Goal: Information Seeking & Learning: Find specific fact

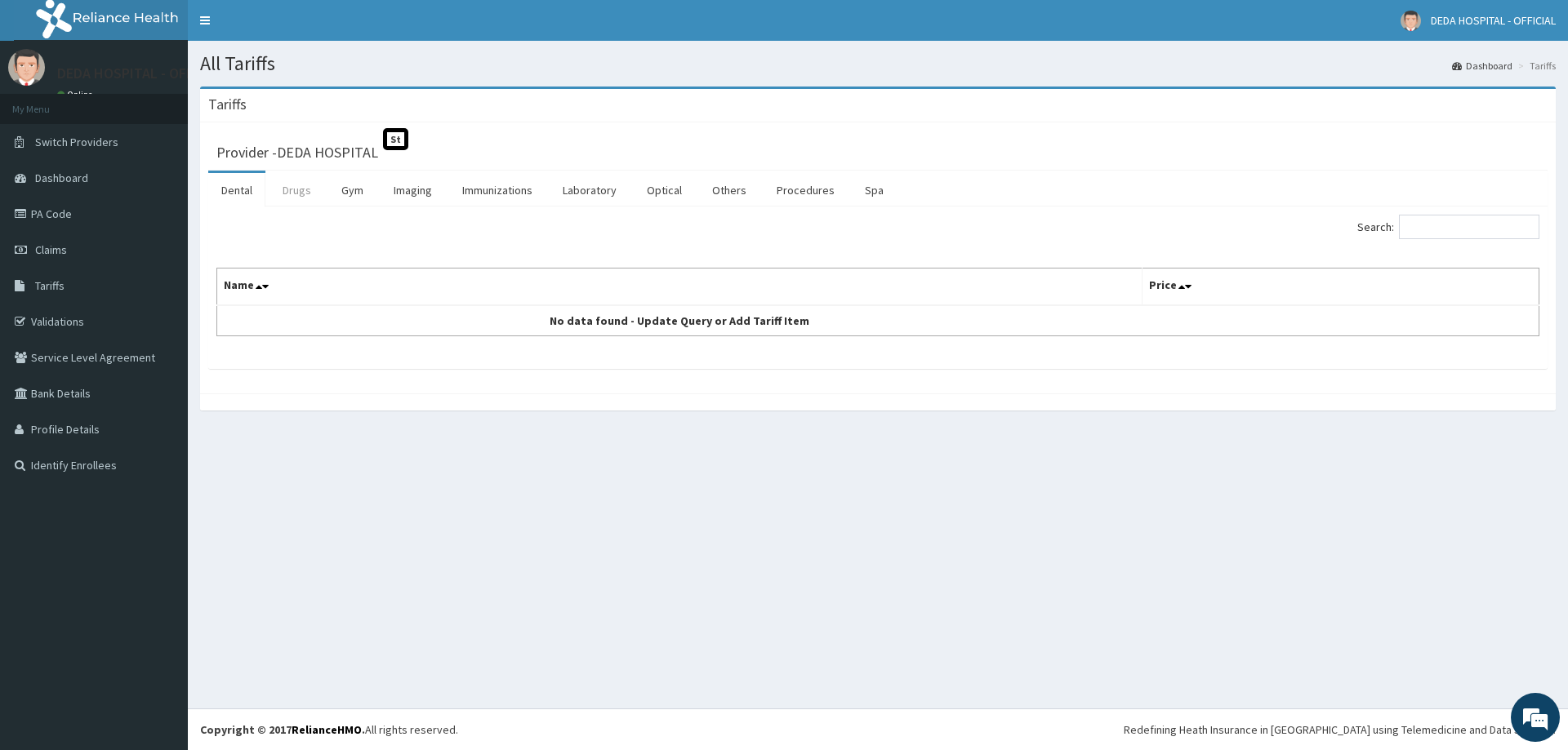
click at [296, 193] on link "Drugs" at bounding box center [296, 190] width 54 height 34
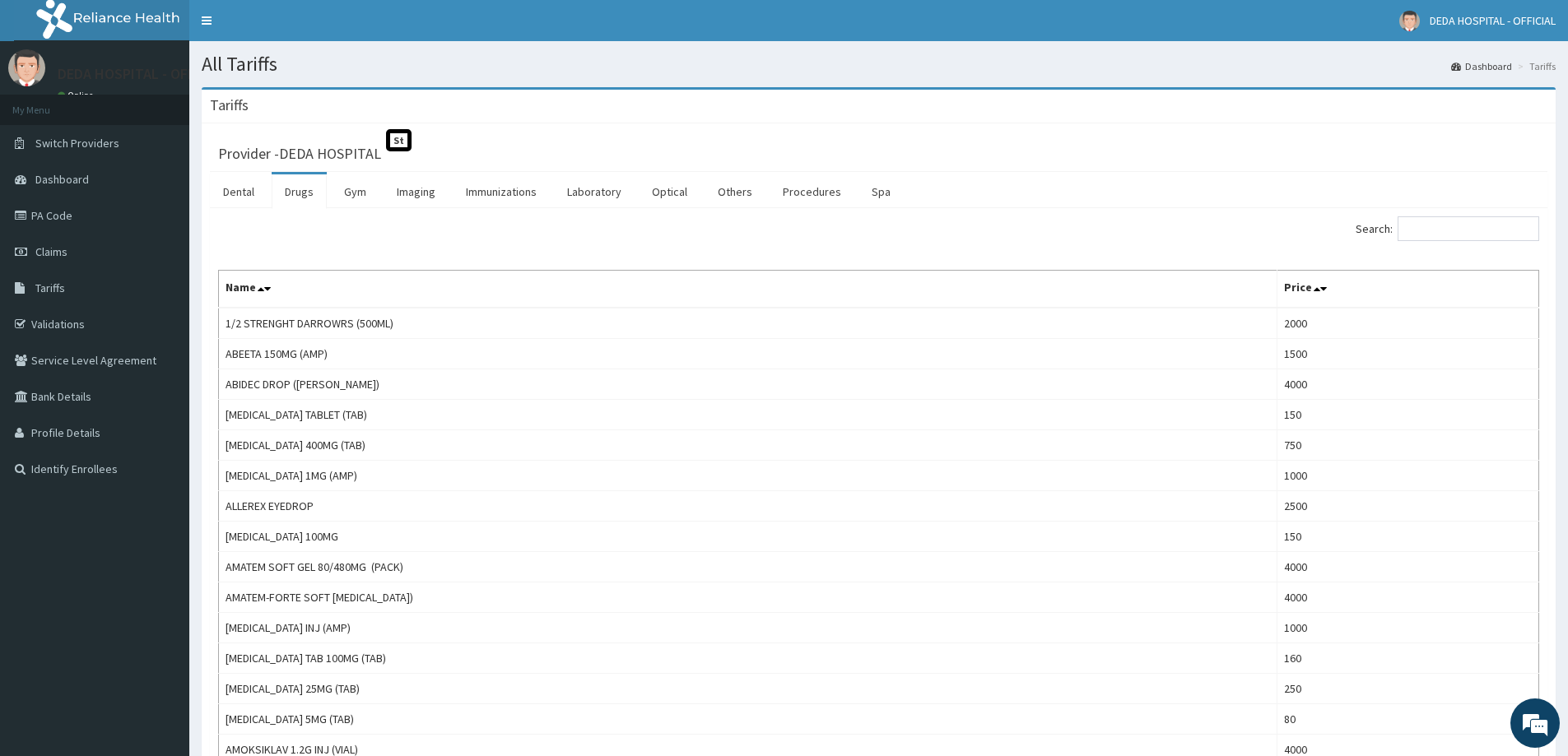
click at [1459, 244] on div "Search:" at bounding box center [1215, 230] width 649 height 29
click at [1459, 236] on input "Search:" at bounding box center [1468, 228] width 142 height 25
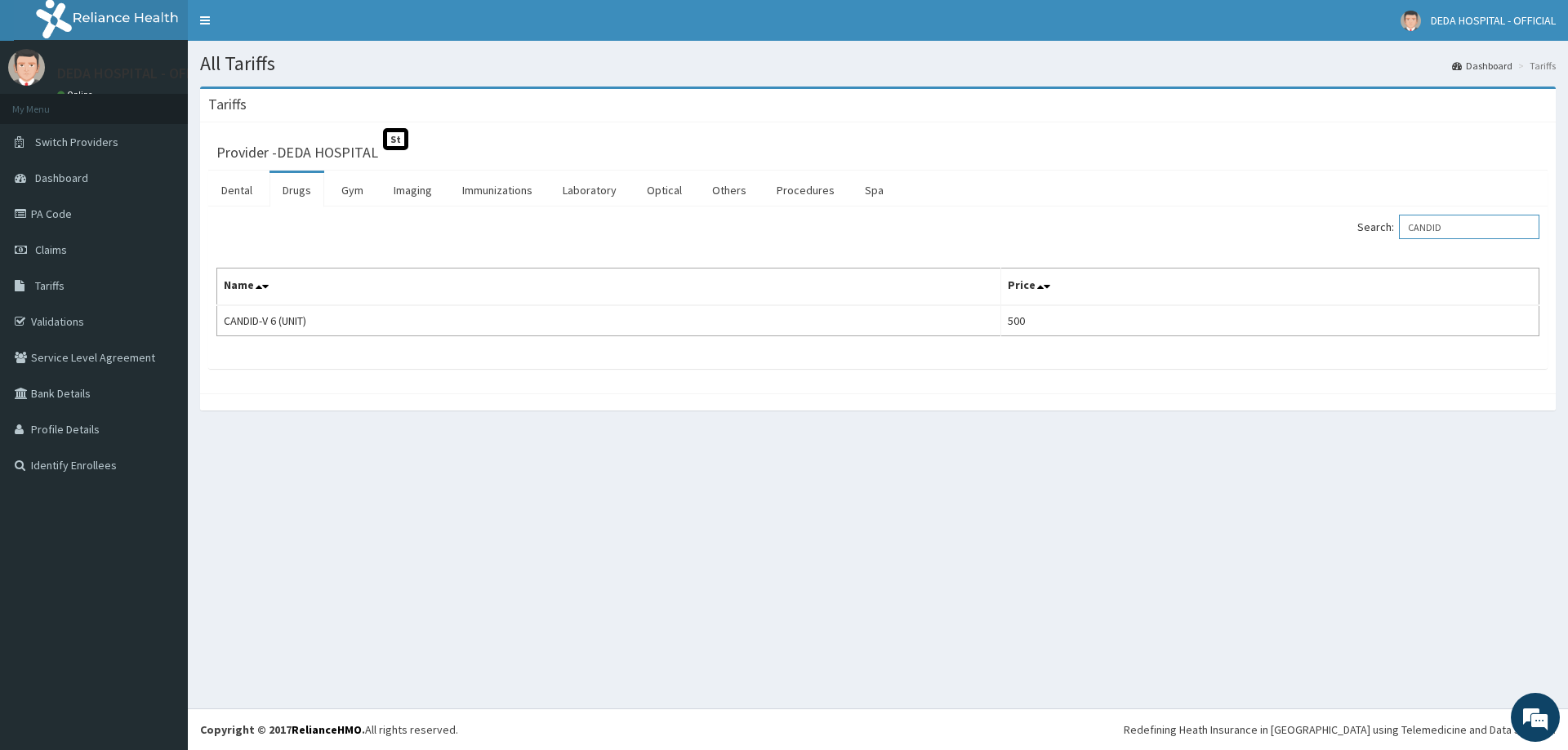
click at [1459, 226] on input "CANDID" at bounding box center [1469, 226] width 141 height 25
click at [1459, 225] on input "CANDID" at bounding box center [1469, 226] width 141 height 25
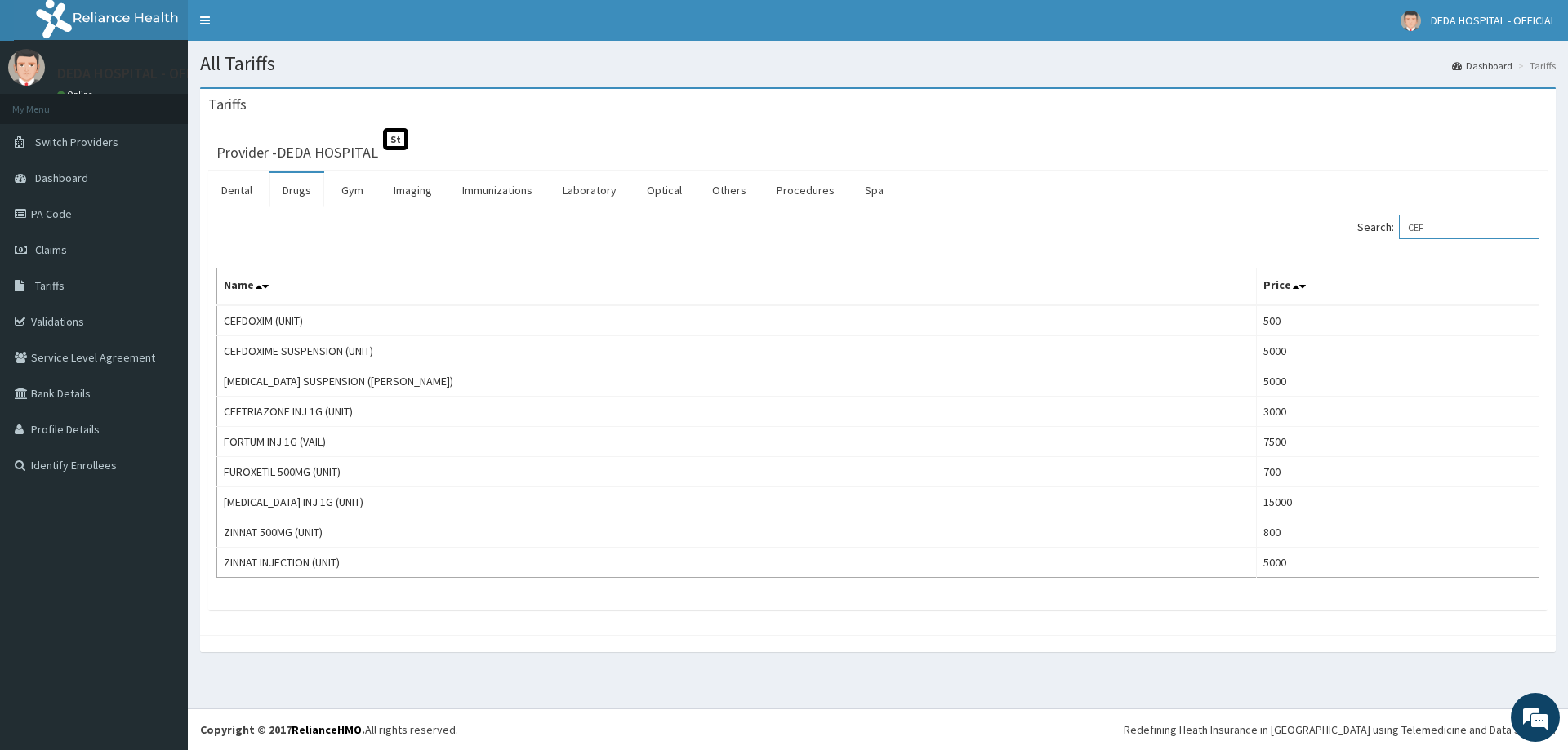
type input "CEF"
